Goal: Ask a question

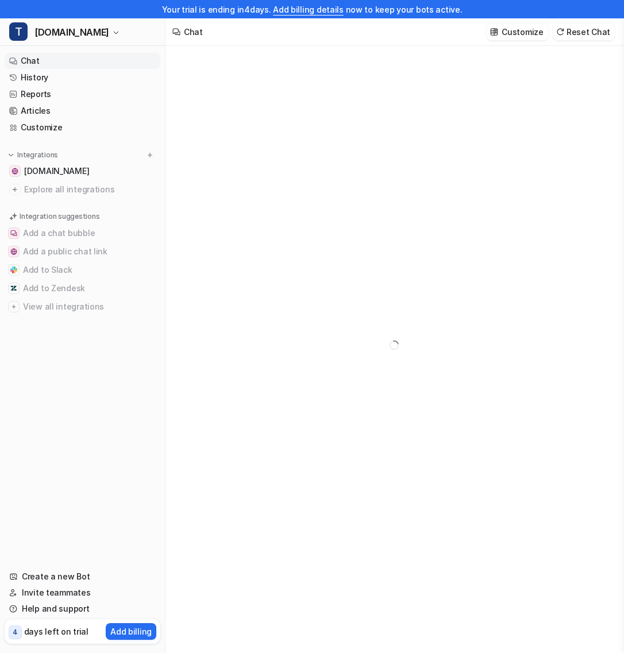
type textarea "**********"
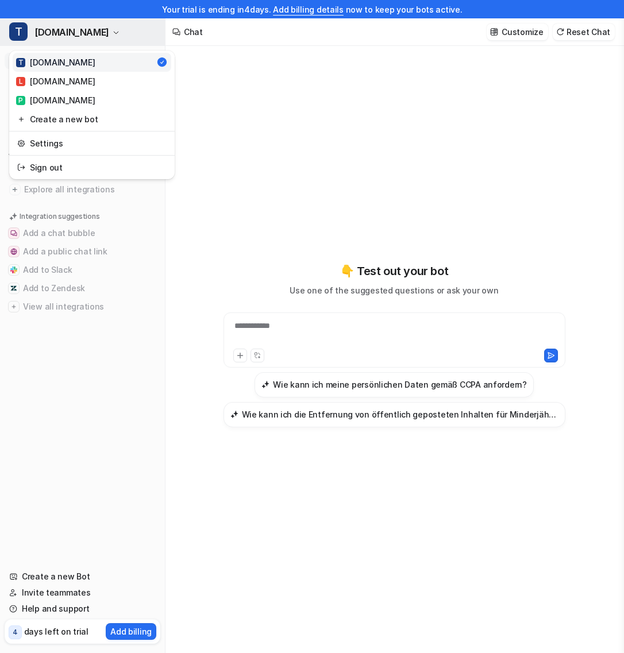
click at [99, 30] on button "T [DOMAIN_NAME]" at bounding box center [82, 32] width 165 height 28
